Goal: Find specific page/section: Find specific page/section

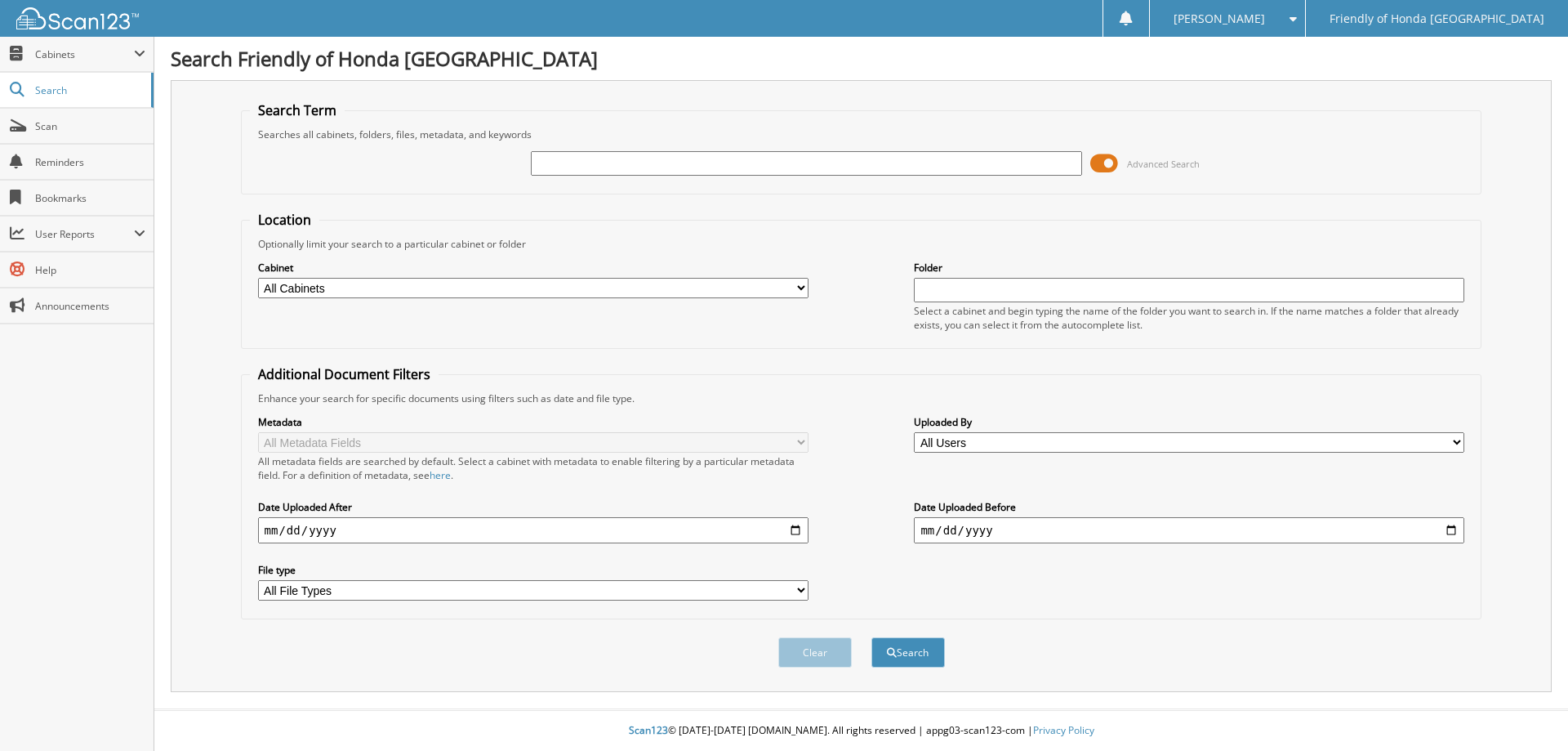
click at [700, 164] on input "text" at bounding box center [805, 163] width 550 height 25
type input "61319"
click at [871, 637] on button "Search" at bounding box center [908, 652] width 74 height 30
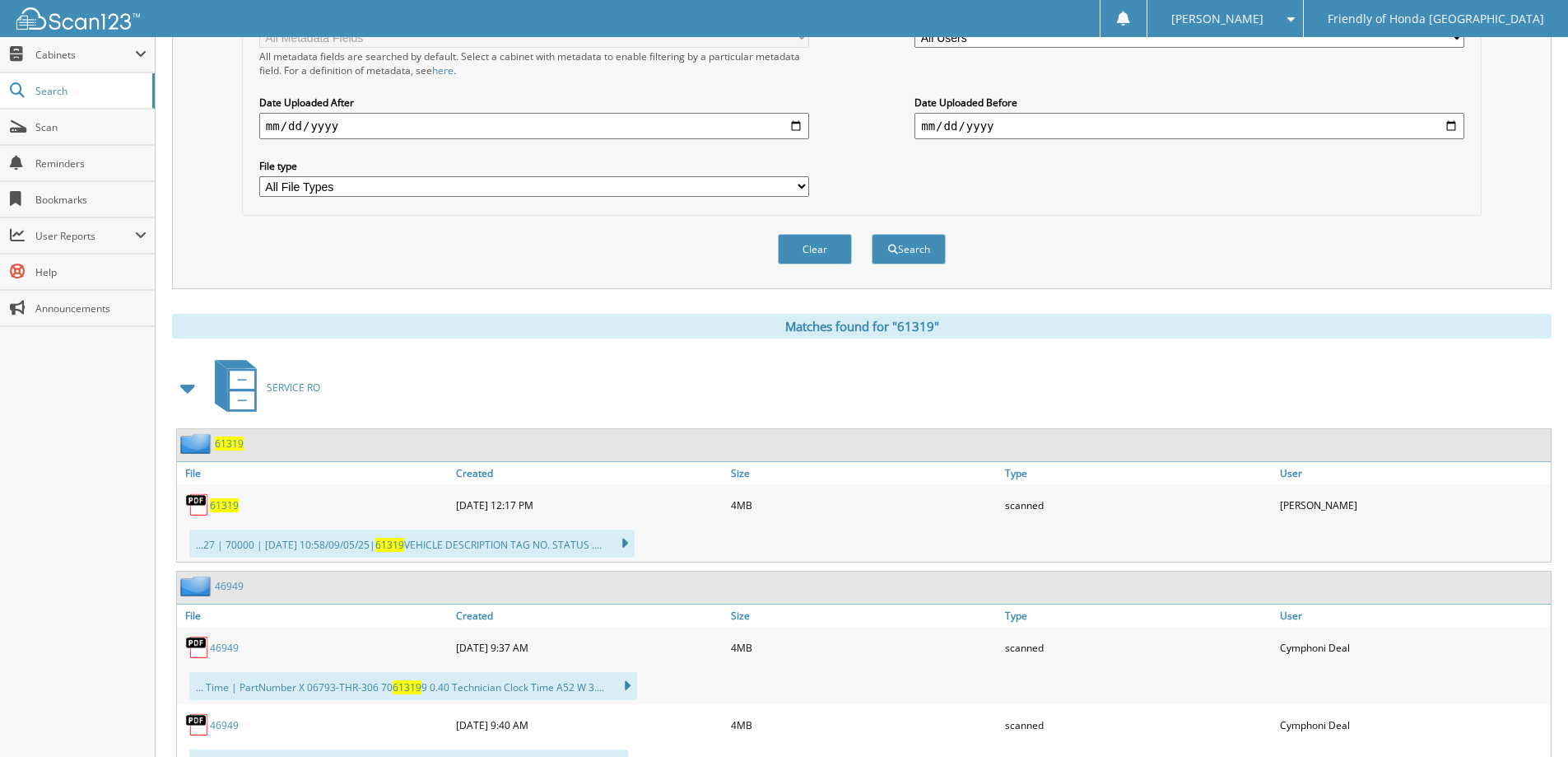
scroll to position [484, 0]
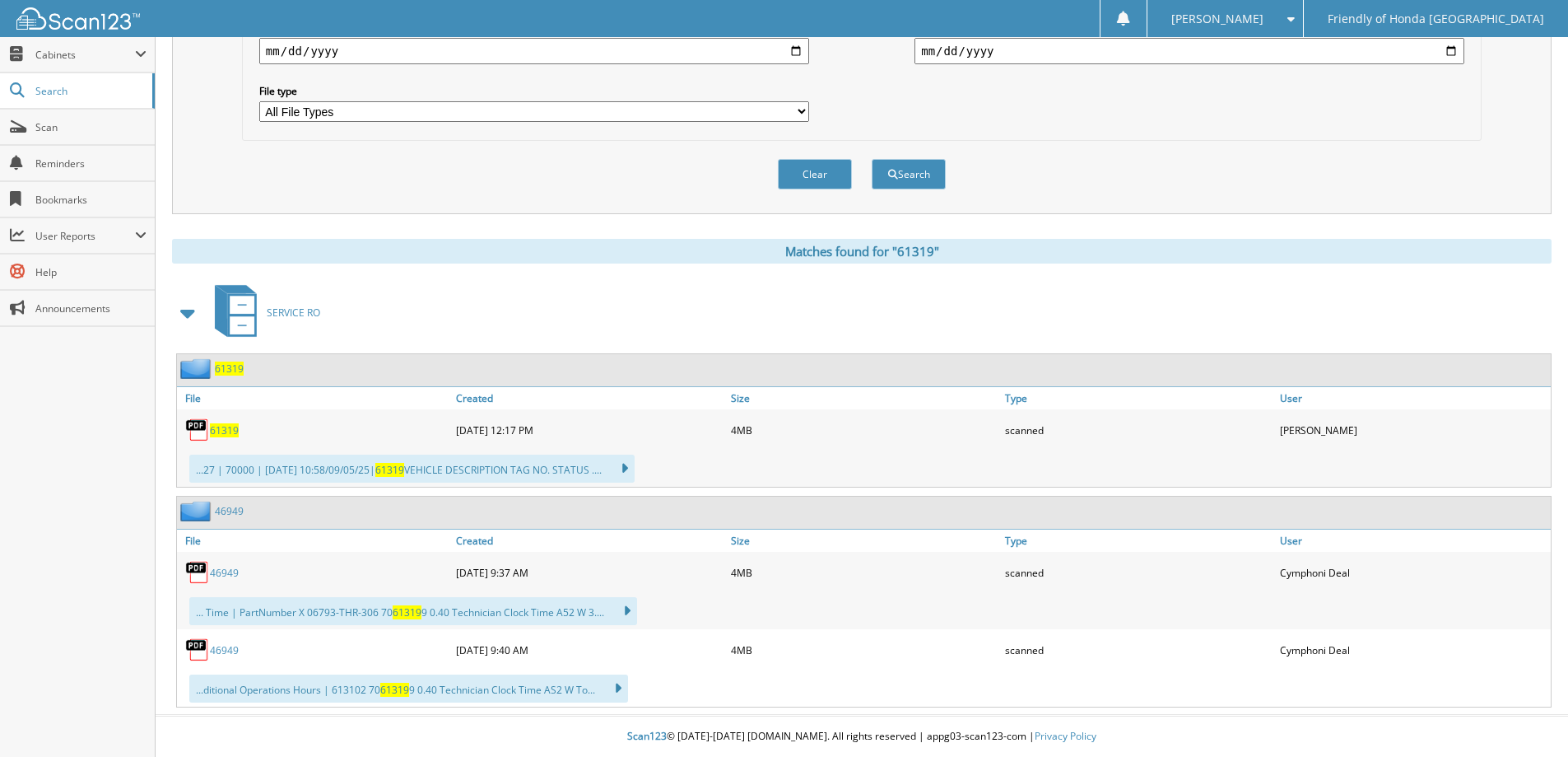
click at [229, 371] on span "61319" at bounding box center [229, 369] width 28 height 14
